Goal: Task Accomplishment & Management: Manage account settings

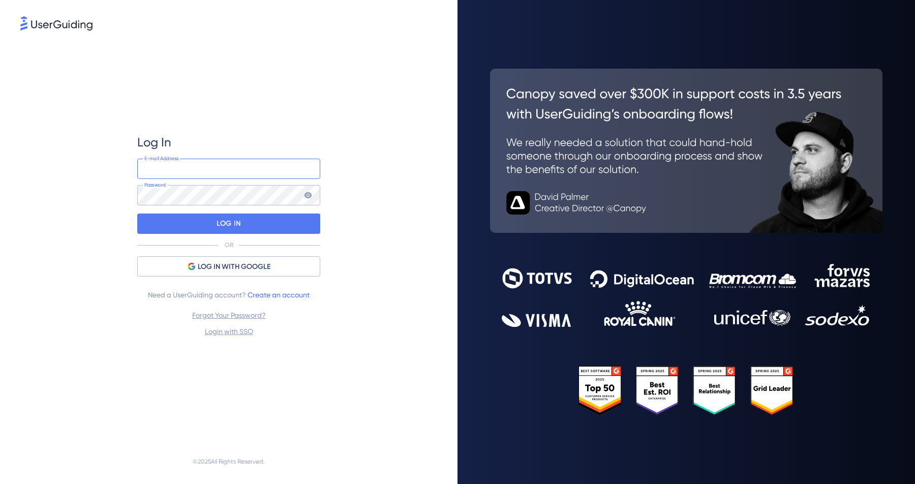
click at [202, 167] on input "email" at bounding box center [228, 169] width 183 height 20
type input "[EMAIL_ADDRESS][DOMAIN_NAME]"
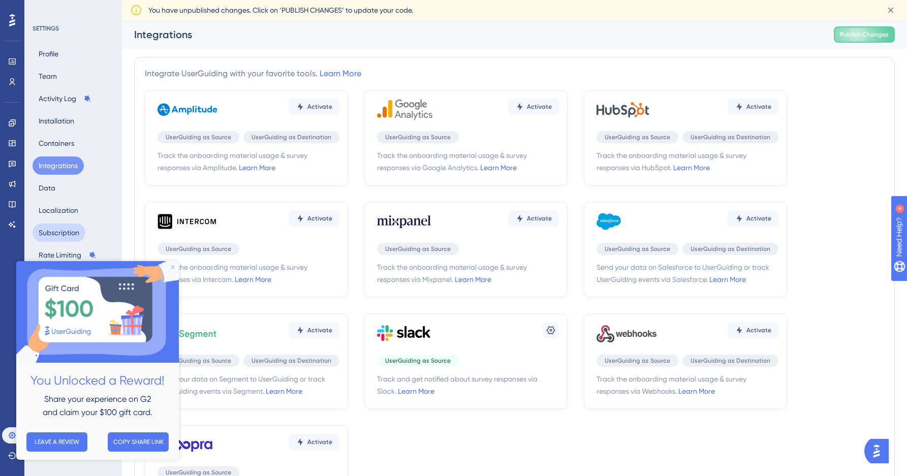
click at [62, 233] on button "Subscription" at bounding box center [59, 233] width 53 height 18
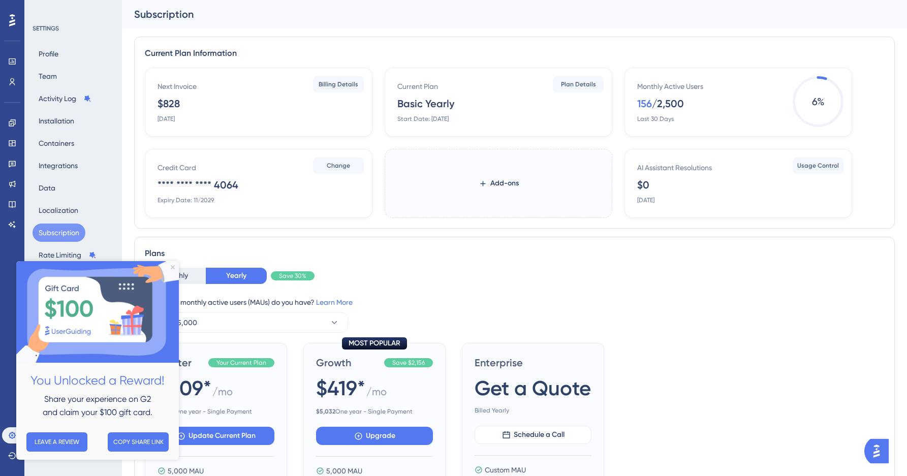
click at [490, 264] on div "Plans Monthly Yearly Save 30% How many monthly active users ([PERSON_NAME]) do …" at bounding box center [514, 443] width 761 height 412
click at [171, 266] on icon "Close Preview" at bounding box center [173, 267] width 4 height 4
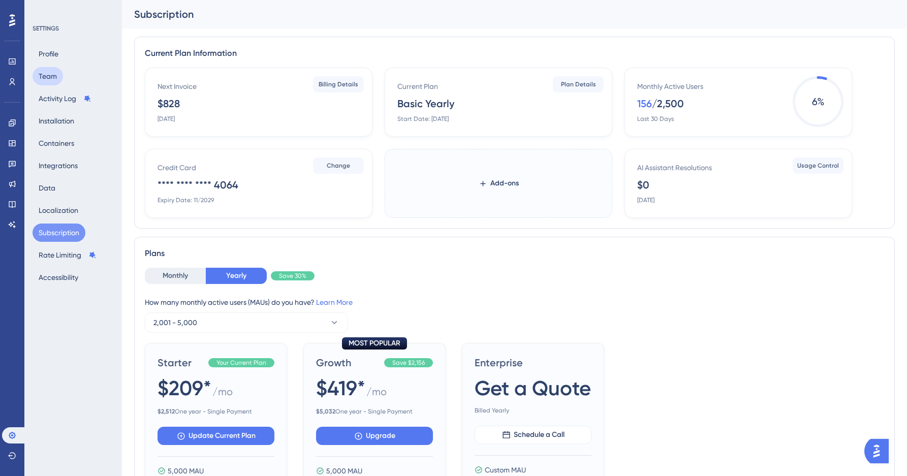
click at [48, 79] on button "Team" at bounding box center [48, 76] width 31 height 18
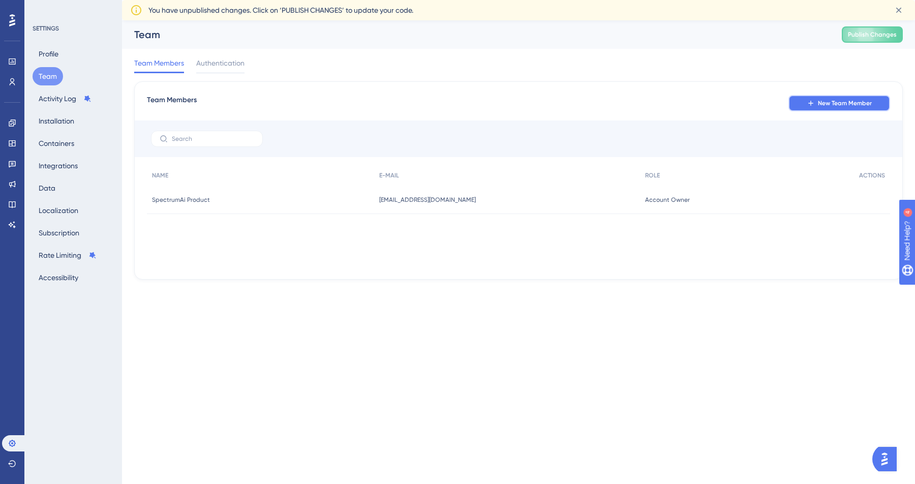
click at [831, 105] on span "New Team Member" at bounding box center [845, 103] width 54 height 8
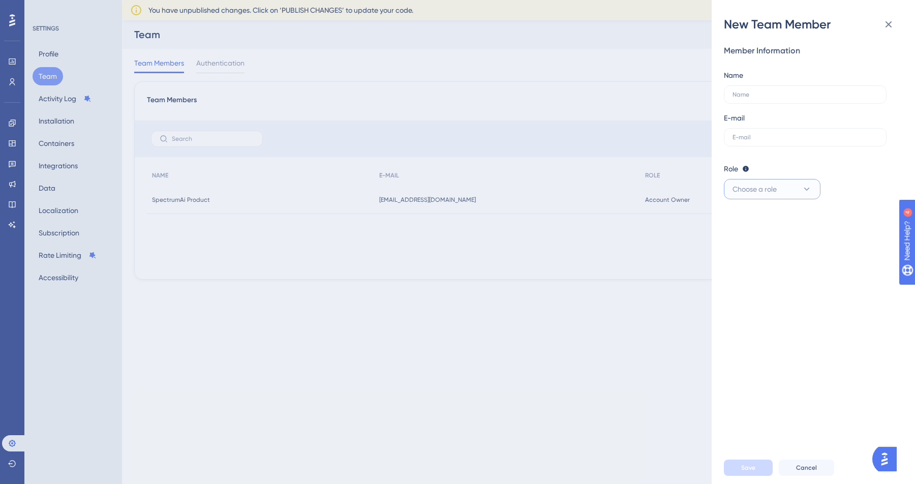
click at [805, 189] on icon at bounding box center [807, 189] width 6 height 3
click at [899, 26] on div "New Team Member" at bounding box center [813, 24] width 179 height 16
click at [894, 26] on icon at bounding box center [889, 24] width 12 height 12
